Goal: Navigation & Orientation: Find specific page/section

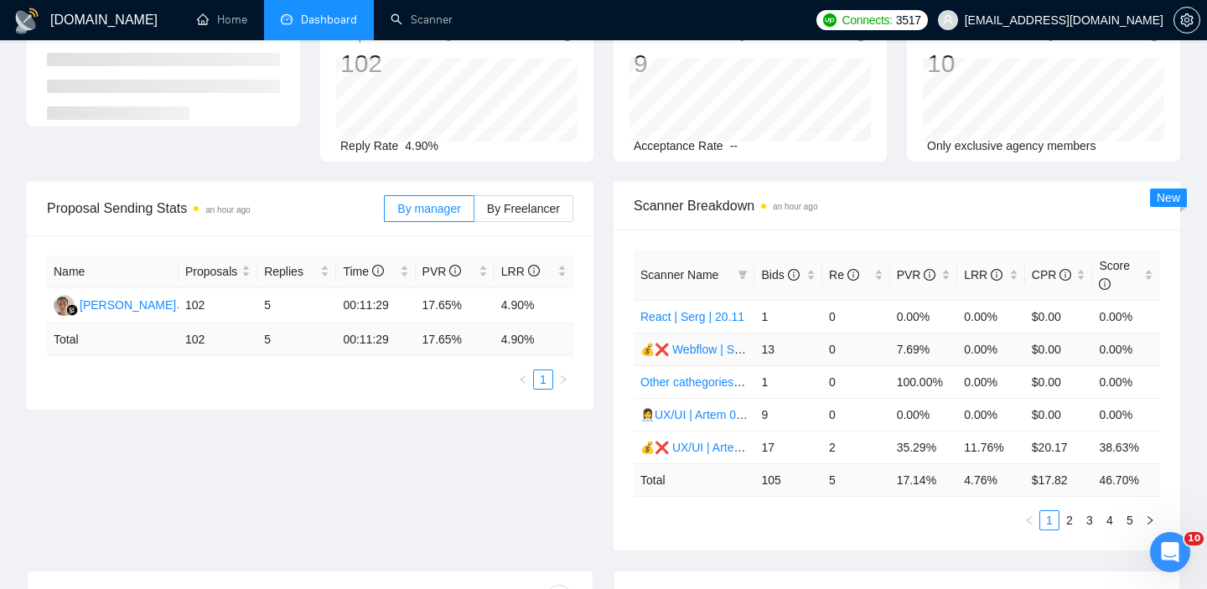
scroll to position [213, 0]
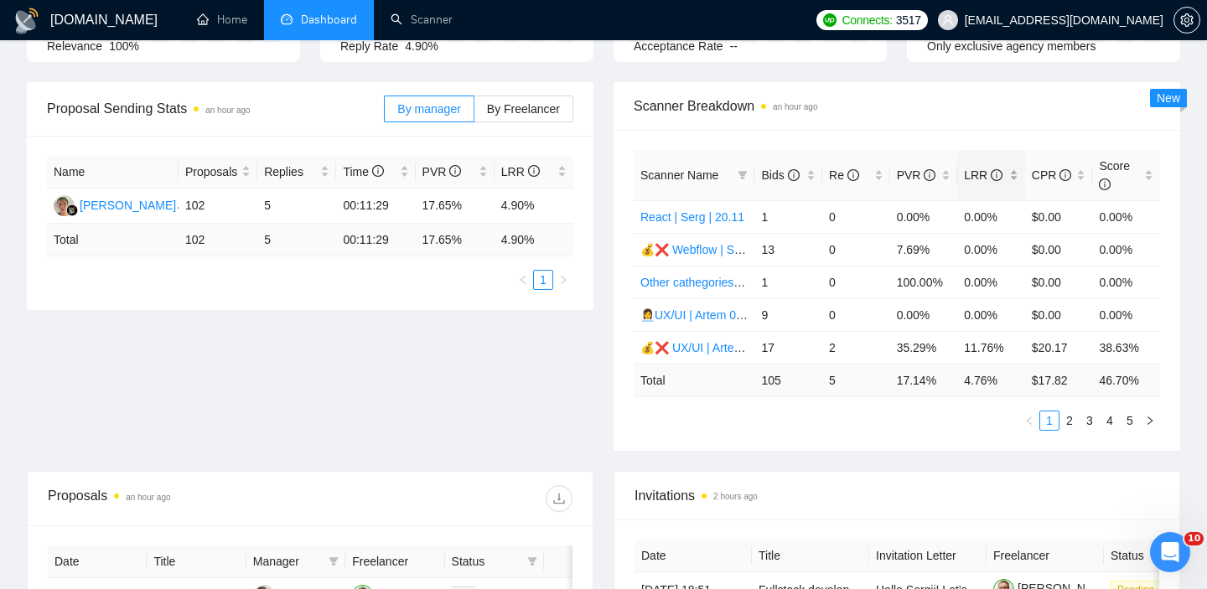
click at [1014, 179] on div "LRR" at bounding box center [991, 175] width 54 height 18
click at [1152, 423] on icon "right" at bounding box center [1150, 421] width 10 height 10
click at [1150, 427] on button "button" at bounding box center [1150, 421] width 20 height 20
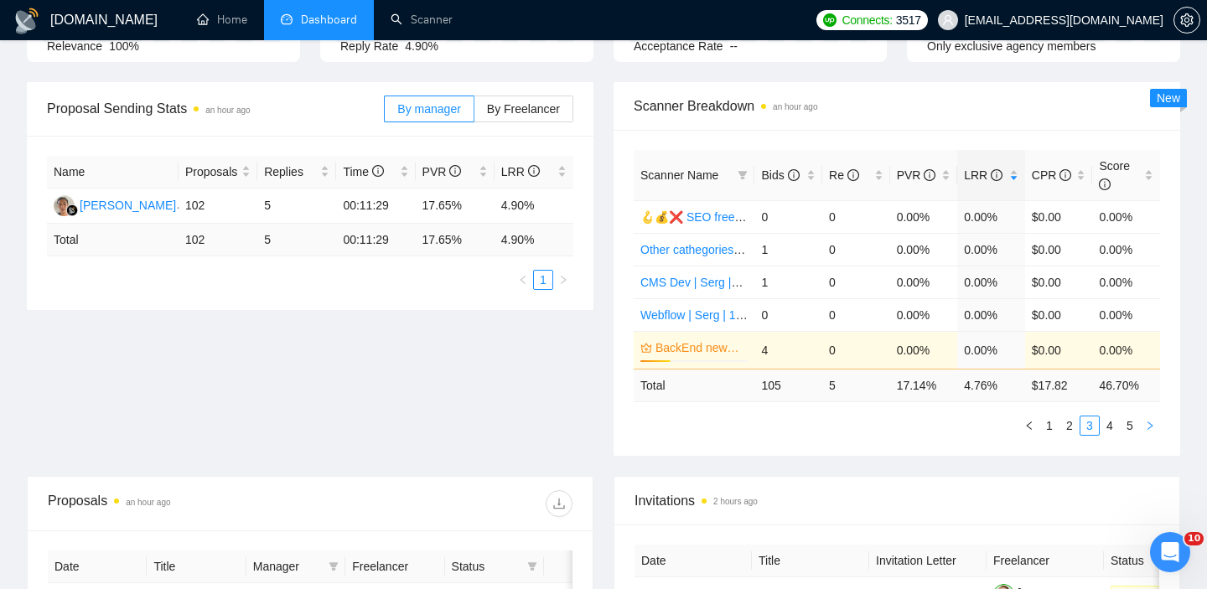
click at [1153, 424] on icon "right" at bounding box center [1150, 426] width 10 height 10
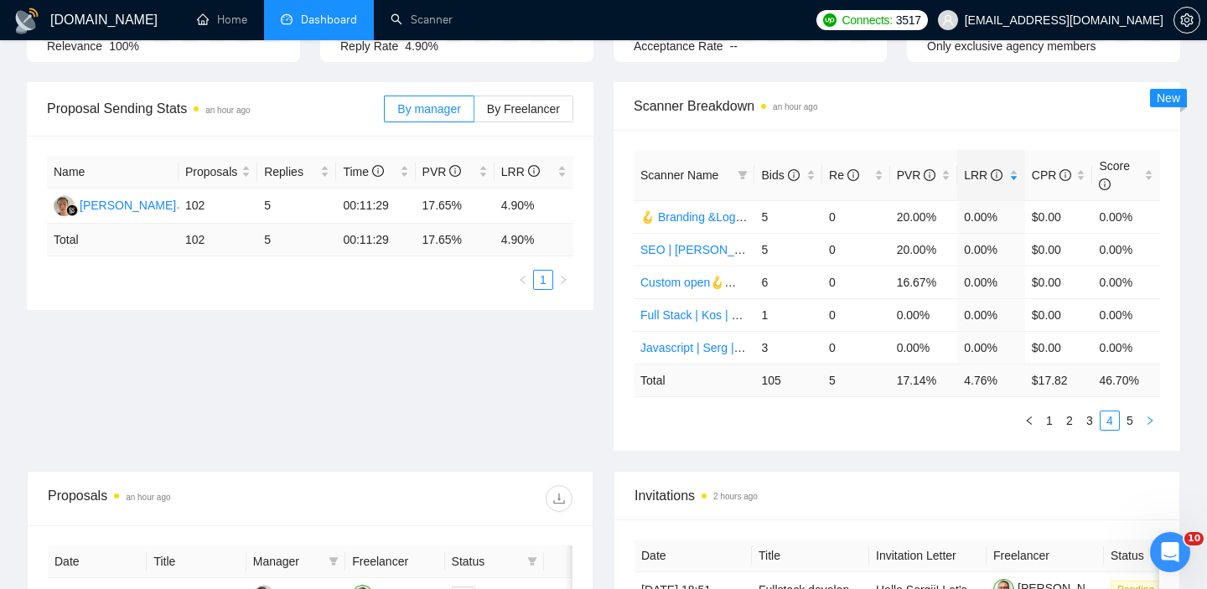
click at [1153, 424] on icon "right" at bounding box center [1150, 421] width 10 height 10
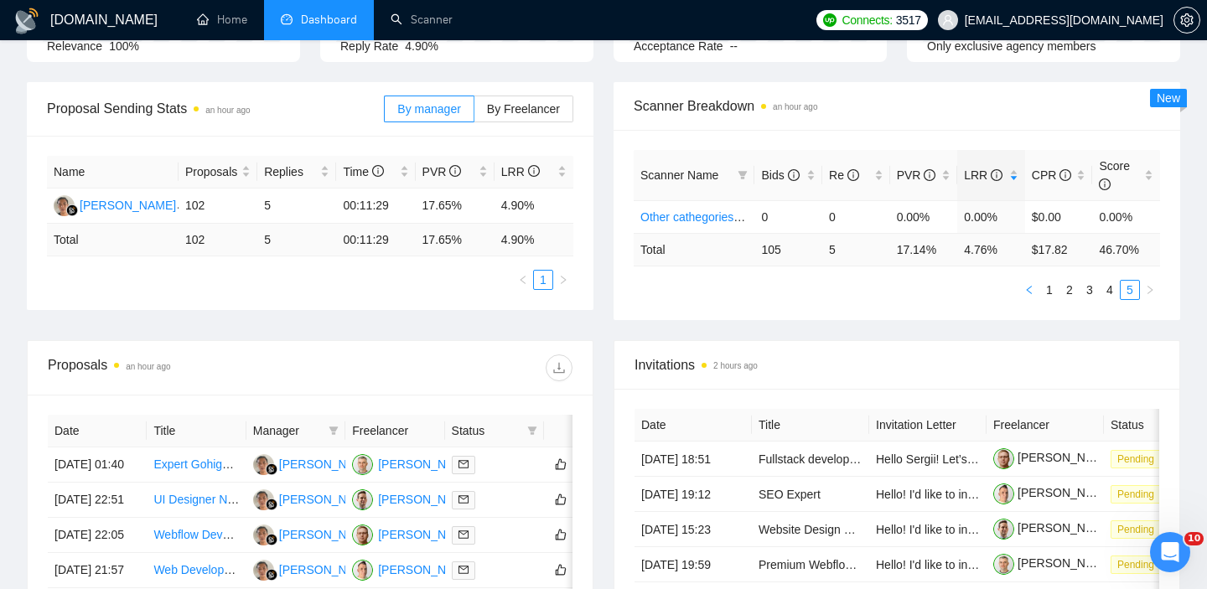
click at [1035, 292] on button "button" at bounding box center [1029, 290] width 20 height 20
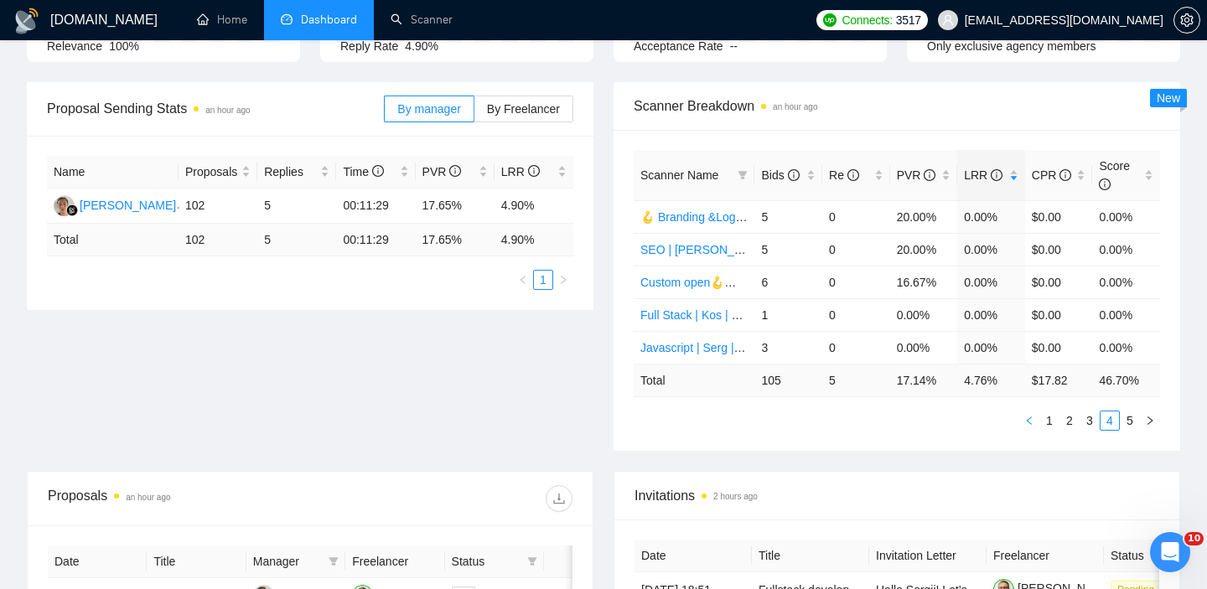
click at [1030, 420] on icon "left" at bounding box center [1029, 421] width 10 height 10
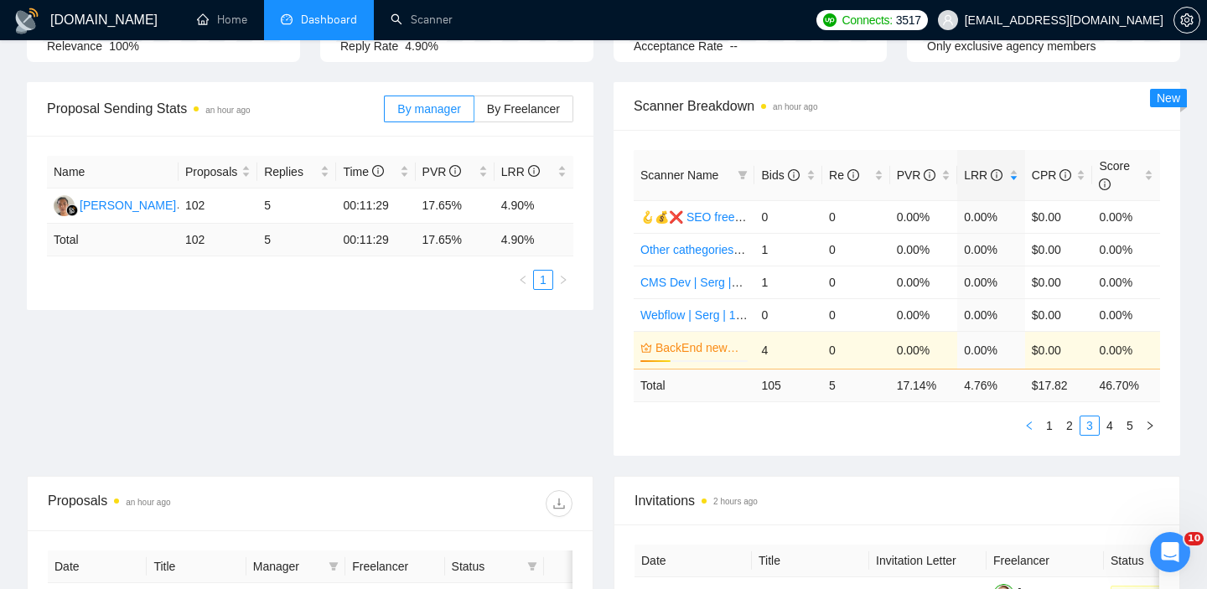
click at [1030, 423] on icon "left" at bounding box center [1029, 426] width 10 height 10
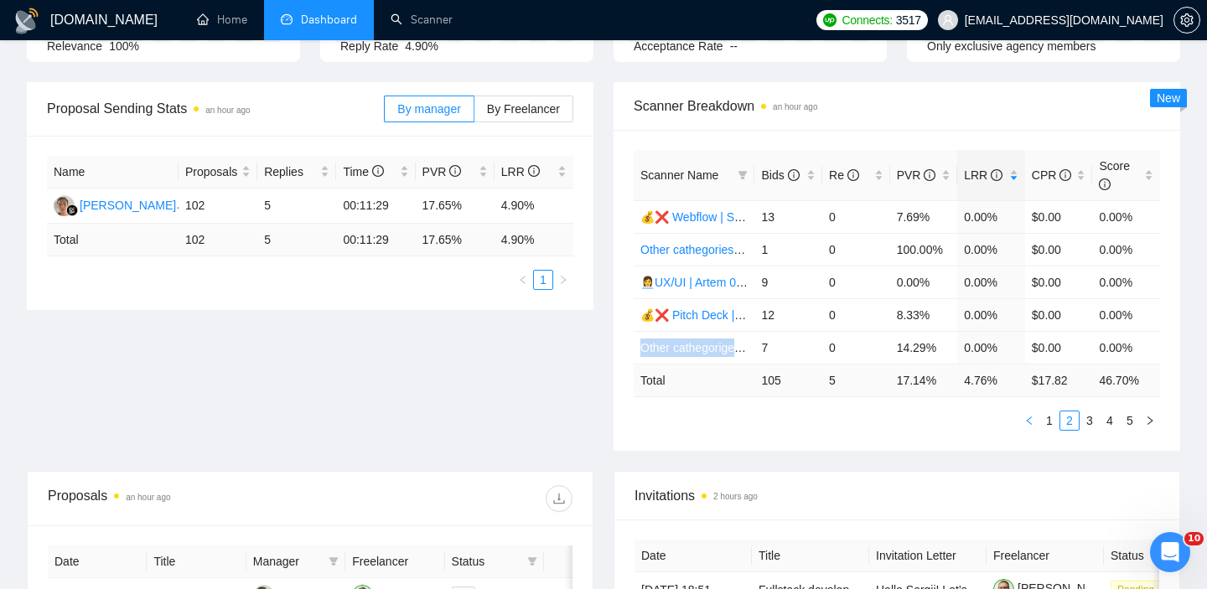
click at [1034, 423] on icon "left" at bounding box center [1029, 421] width 10 height 10
drag, startPoint x: 1034, startPoint y: 423, endPoint x: 733, endPoint y: 430, distance: 301.0
click at [733, 430] on ul "1 2 3 4 5" at bounding box center [897, 421] width 526 height 20
